Goal: Task Accomplishment & Management: Use online tool/utility

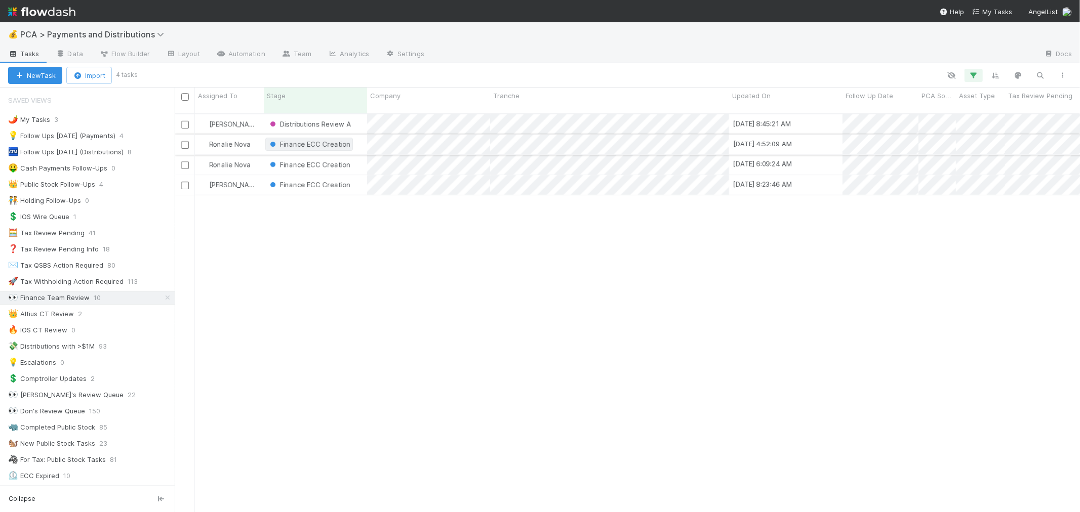
scroll to position [9, 8]
click at [360, 114] on div "Distributions Review A" at bounding box center [315, 124] width 103 height 20
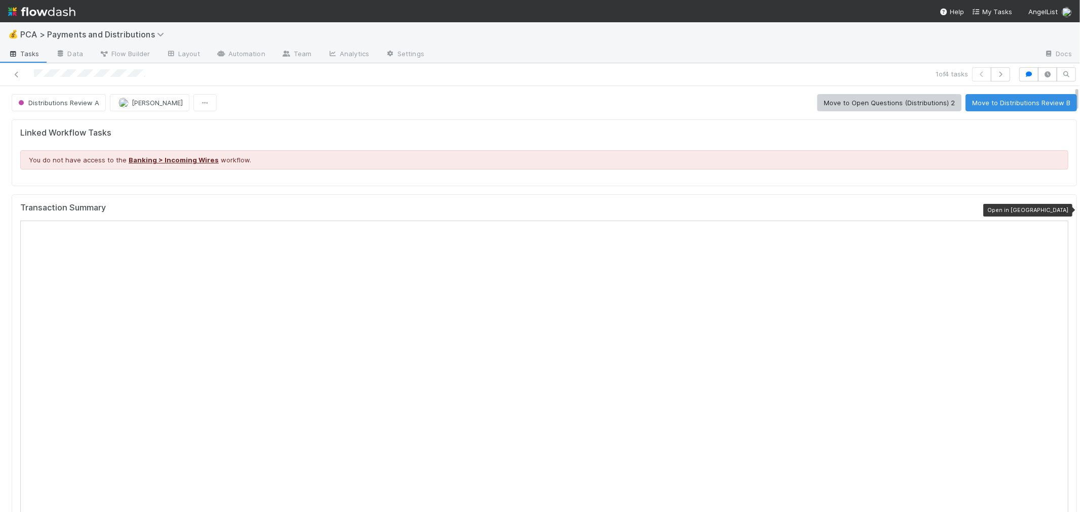
click at [971, 211] on icon at bounding box center [1063, 210] width 10 height 7
click at [159, 111] on button "Cierra Catarino" at bounding box center [149, 102] width 79 height 17
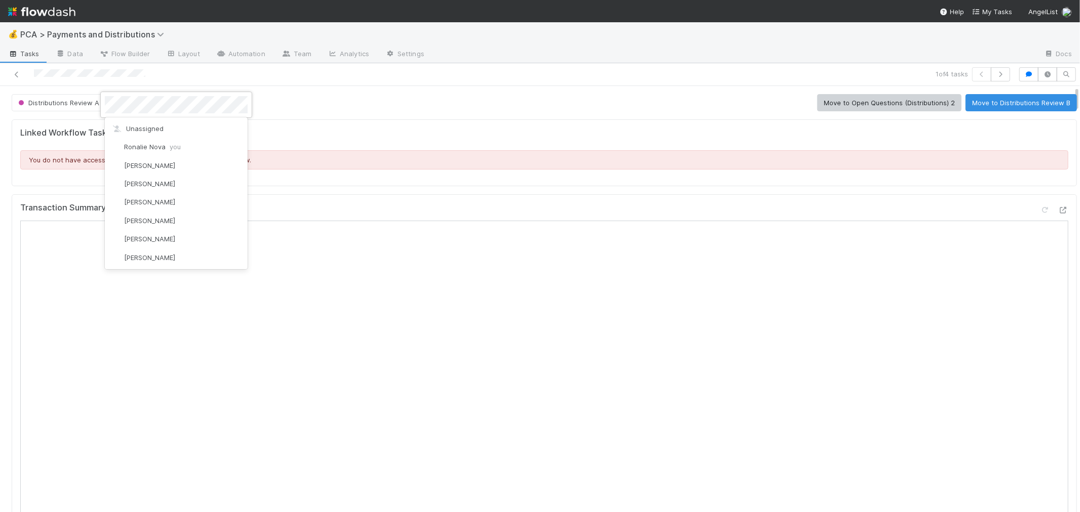
scroll to position [438, 0]
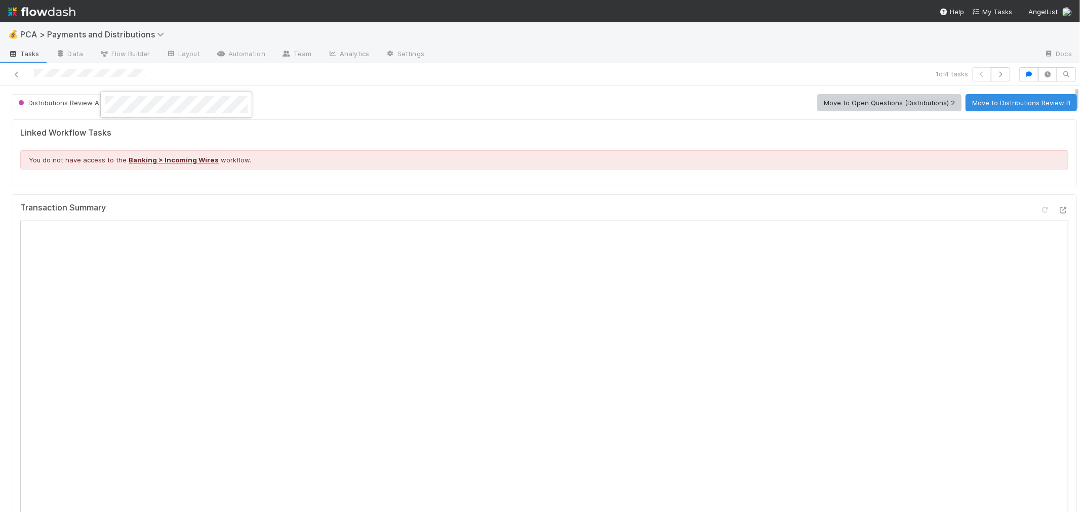
click at [448, 122] on div at bounding box center [540, 256] width 1080 height 512
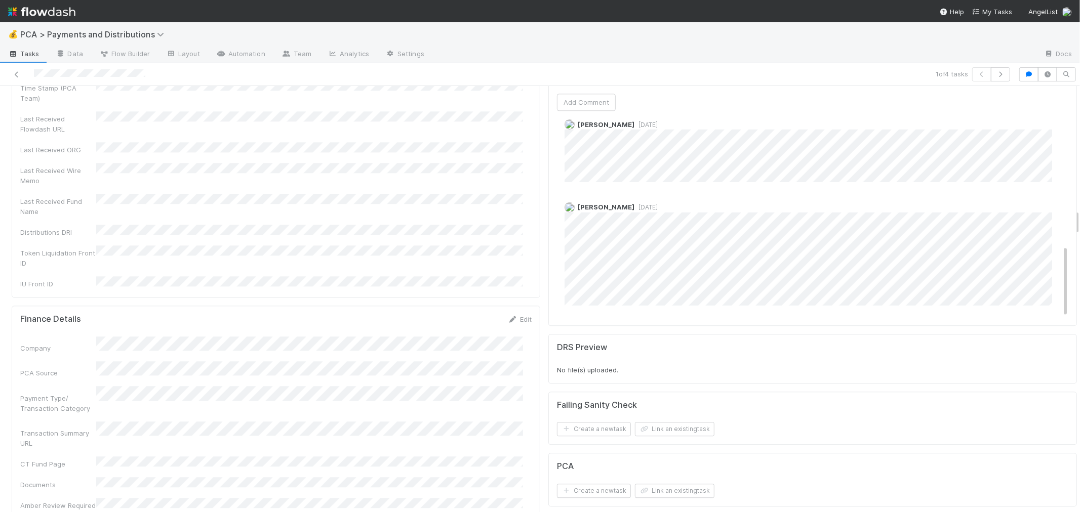
scroll to position [2025, 0]
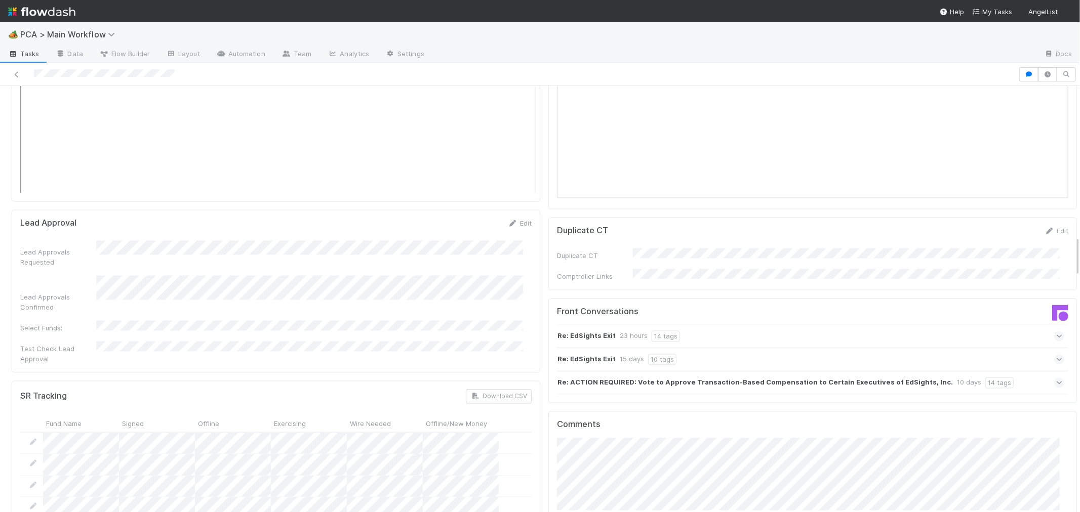
scroll to position [1743, 0]
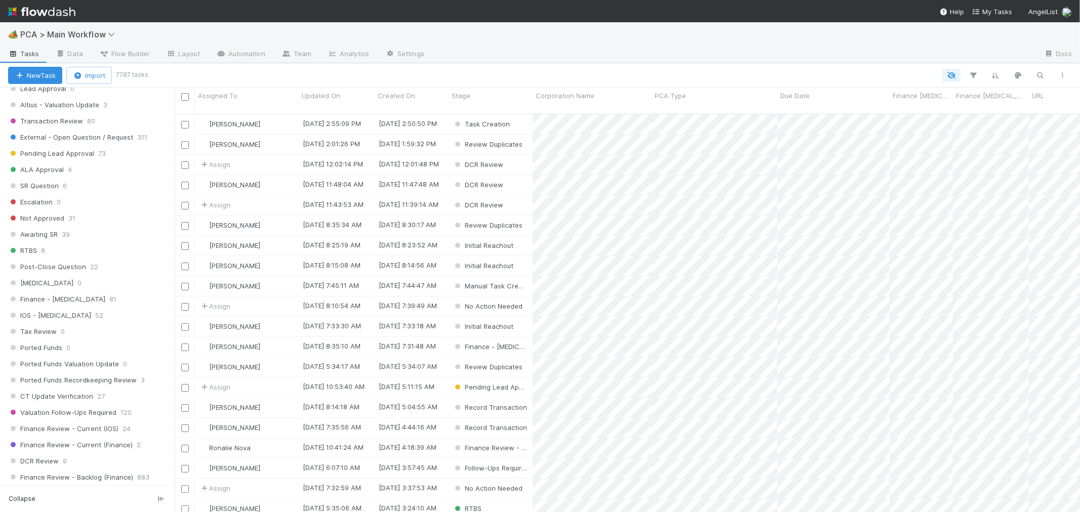
scroll to position [450, 0]
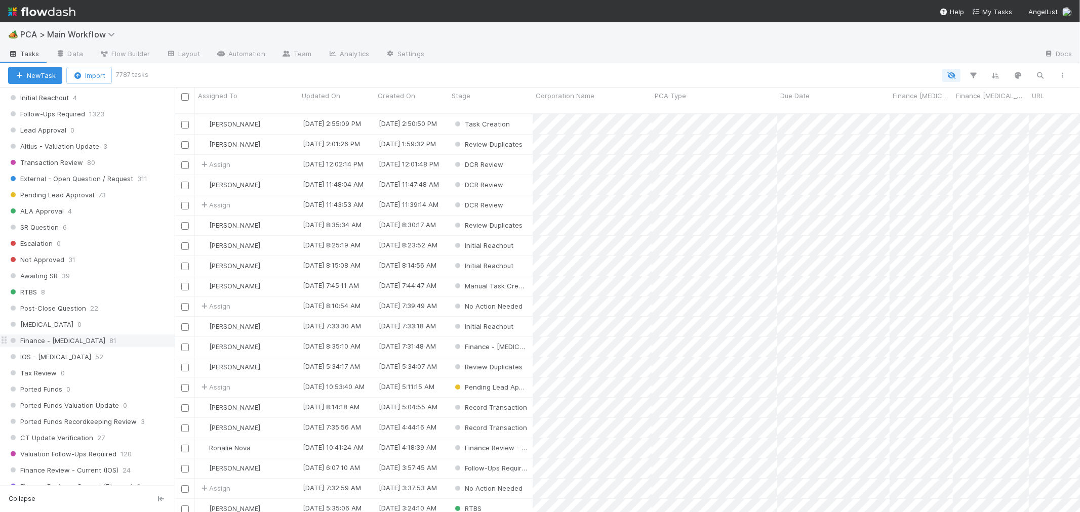
click at [135, 345] on div "Finance - ICU 81" at bounding box center [91, 341] width 167 height 13
click at [250, 100] on div "Assigned To" at bounding box center [247, 96] width 98 height 10
click at [254, 115] on div "Sort A → Z" at bounding box center [255, 114] width 115 height 15
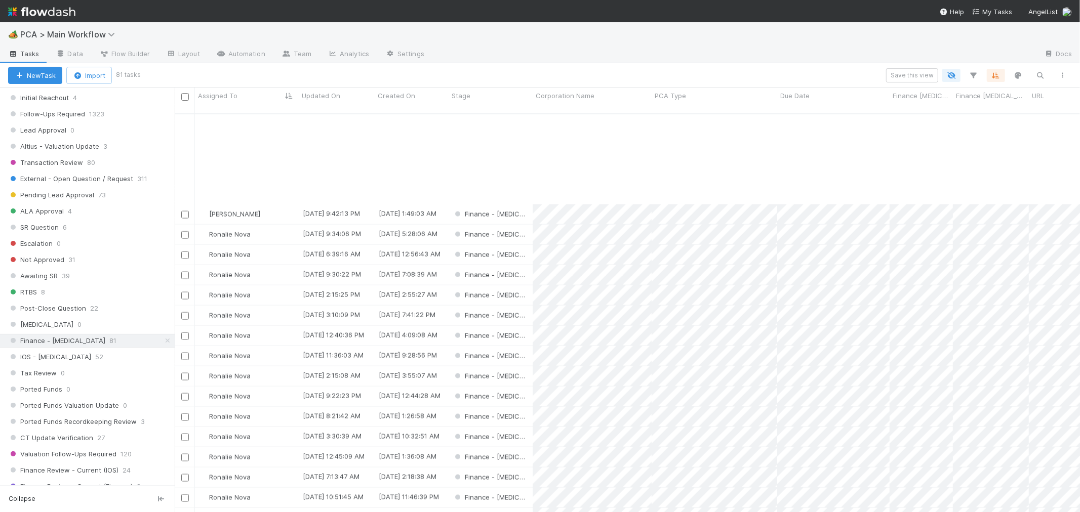
scroll to position [1242, 0]
